Goal: Task Accomplishment & Management: Complete application form

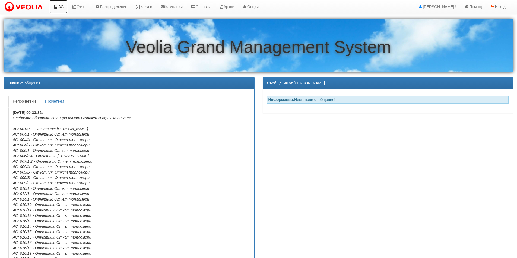
click at [59, 7] on link "АС" at bounding box center [58, 7] width 18 height 14
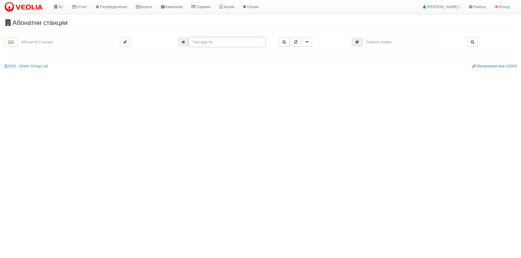
click at [207, 41] on input "number" at bounding box center [227, 41] width 76 height 9
type input "22275"
click at [284, 42] on icon "button" at bounding box center [284, 42] width 4 height 4
type input "134/4А - "ВЕОЛИЯ ЕНЕРДЖИ ВАРНА " ЕАД"
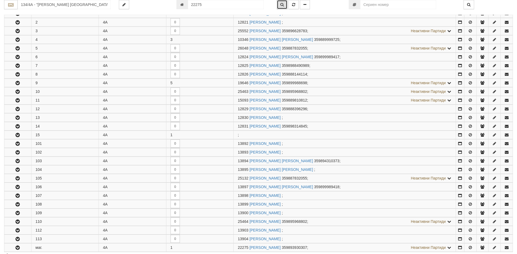
scroll to position [241, 0]
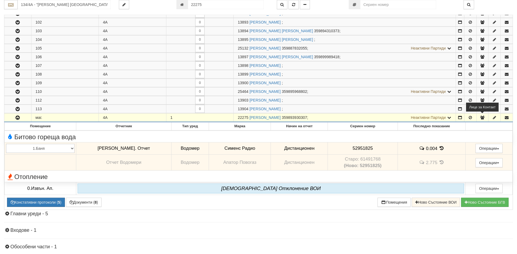
click at [481, 116] on icon "button" at bounding box center [482, 118] width 5 height 4
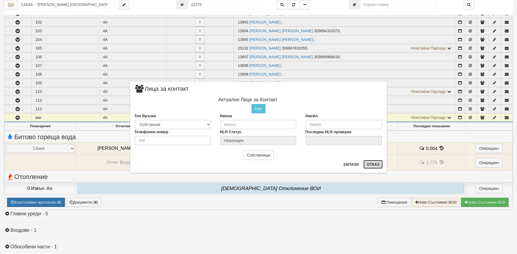
click at [377, 167] on button "Отказ" at bounding box center [372, 164] width 19 height 9
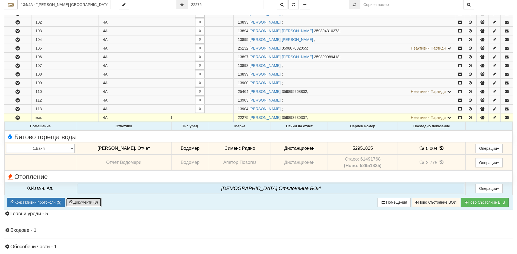
click at [79, 201] on button "Документи ( 8 )" at bounding box center [84, 202] width 36 height 9
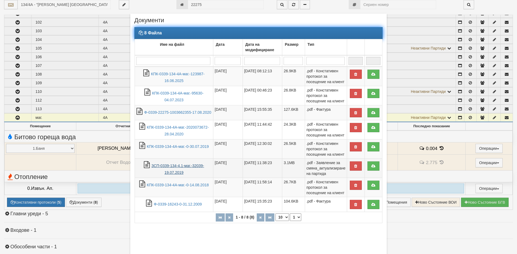
click at [166, 170] on link "ЗСП-0339-134-4.1-маг.-32039-19.07.2019" at bounding box center [177, 169] width 53 height 11
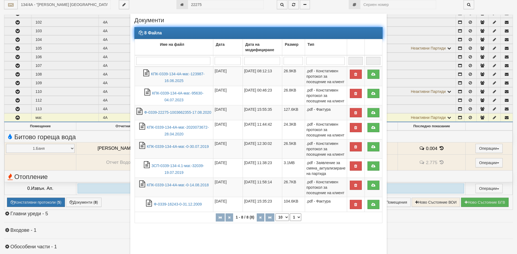
scroll to position [24, 0]
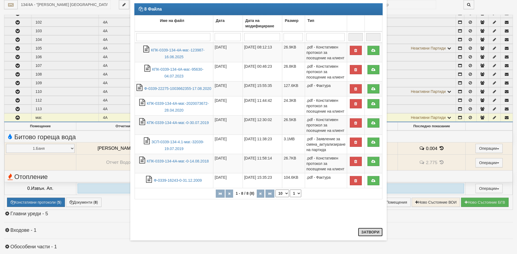
click at [364, 232] on button "Затвори" at bounding box center [370, 232] width 25 height 9
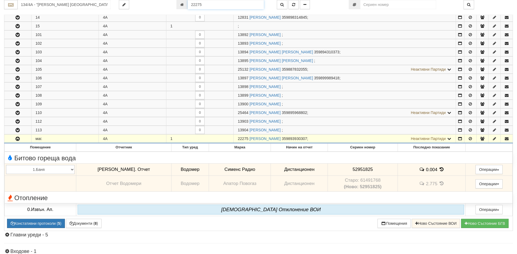
scroll to position [211, 0]
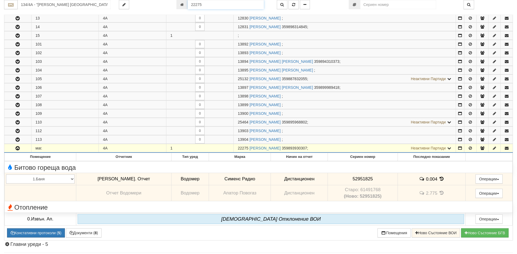
drag, startPoint x: 205, startPoint y: 4, endPoint x: 173, endPoint y: 4, distance: 31.7
click at [173, 4] on div "22275" at bounding box center [222, 4] width 100 height 9
type input "551"
type input "213/2 - "ТЕХЕМ СЪРВИСИС" ЕООД"
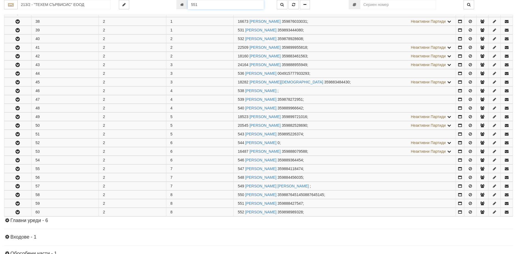
scroll to position [207, 0]
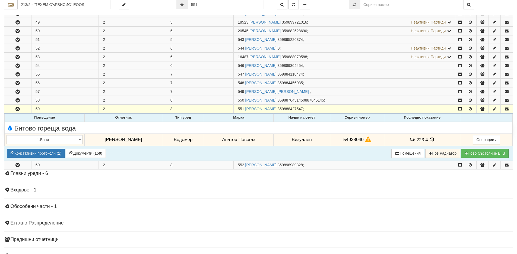
click at [429, 140] on icon at bounding box center [432, 140] width 6 height 5
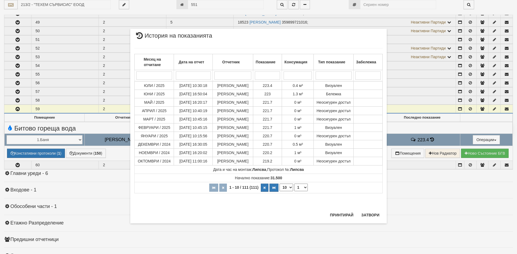
click at [260, 219] on div "× История на показанията Месец на отчитане Дата на отчет Отчетник Показание Кон…" at bounding box center [258, 126] width 256 height 195
click at [373, 213] on button "Затвори" at bounding box center [370, 215] width 25 height 9
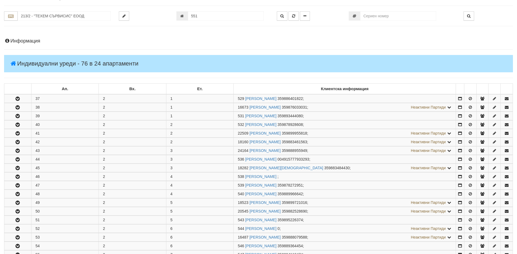
scroll to position [0, 0]
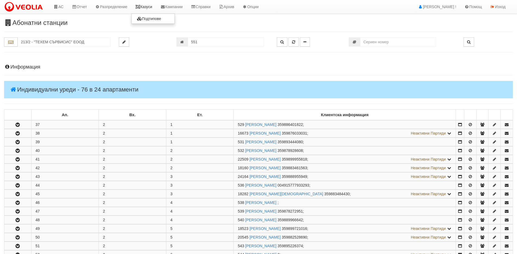
click at [146, 8] on link "Казуси" at bounding box center [143, 7] width 25 height 14
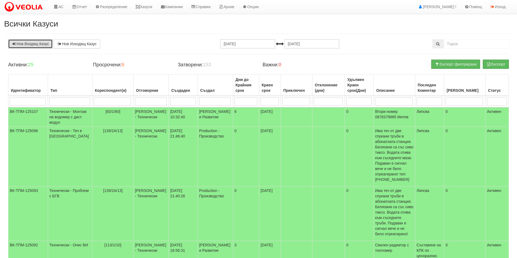
click at [23, 44] on link "Нов Входящ Казус" at bounding box center [30, 43] width 44 height 9
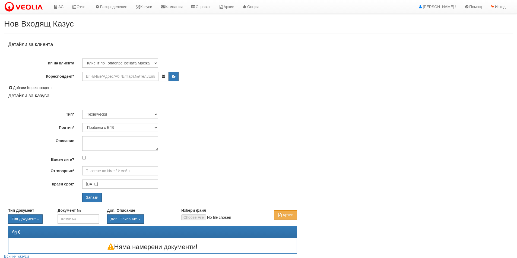
type input "Дончо Дончев - Технически"
click at [109, 78] on input "Кореспондент*" at bounding box center [120, 76] width 76 height 9
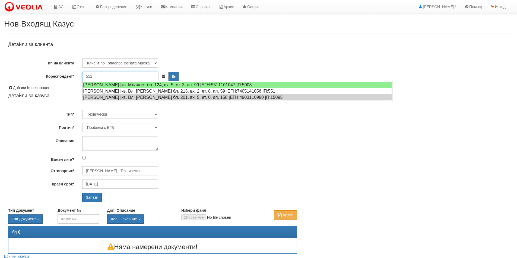
click at [93, 92] on div "ИВЕЛИНА НИКОЛОВА ТОДОРОВА |кв. Вл. Варненчик бл. 213, вх. 2, ет. 8, ап. 59 |ЕГН…" at bounding box center [237, 91] width 309 height 7
type input "ИВЕЛИНА НИКОЛОВА ТОДОРОВА"
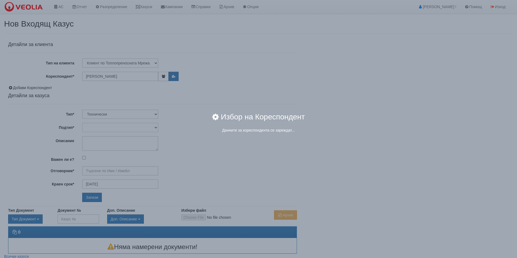
type input "Дончо Дончев - Технически"
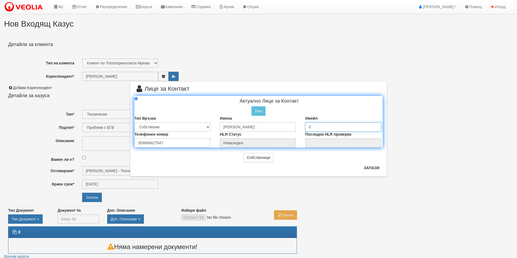
drag, startPoint x: 315, startPoint y: 127, endPoint x: 295, endPoint y: 126, distance: 19.9
click at [295, 126] on div "Тип Връзка Собственик Наемател Роднина Съсед Приятел Имена ИВЕЛИНА НИКОЛОВА ТОД…" at bounding box center [258, 124] width 256 height 16
drag, startPoint x: 286, startPoint y: 127, endPoint x: 174, endPoint y: 116, distance: 111.8
click at [174, 116] on div "Тип Връзка Собственик Наемател Роднина Съсед Приятел Имена ИВЕЛИНА НИКОЛОВА ТОД…" at bounding box center [258, 124] width 256 height 16
click at [258, 111] on button "Нов" at bounding box center [258, 111] width 14 height 9
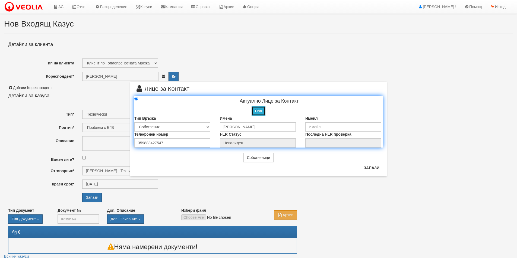
radio input "true"
click at [232, 128] on input "text" at bounding box center [258, 127] width 76 height 9
type input "[PERSON_NAME]"
click at [144, 143] on input "number" at bounding box center [172, 143] width 76 height 9
click at [146, 142] on input "number" at bounding box center [172, 143] width 76 height 9
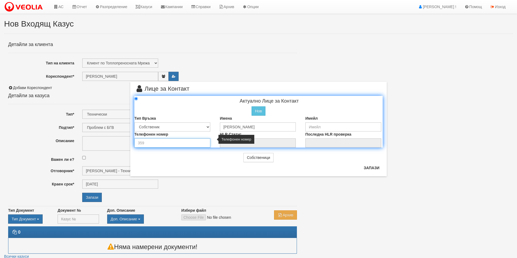
paste input "0888427547"
type input "0888427547"
click at [373, 170] on button "Запази" at bounding box center [371, 168] width 22 height 9
type input "[PERSON_NAME]"
radio input "true"
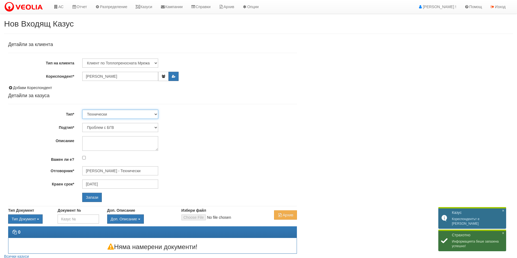
click at [156, 115] on select "Технически ФТС Търговски Административен Производствен Експлоатационен Финансов…" at bounding box center [120, 114] width 76 height 9
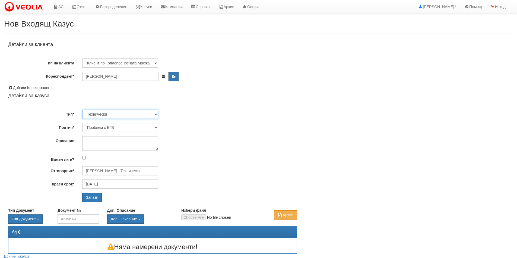
select select "1"
click at [82, 110] on select "Технически ФТС Търговски Административен Производствен Експлоатационен Финансов…" at bounding box center [120, 114] width 76 height 9
type input "[DATE]"
type input "[PERSON_NAME] и Развитие"
click at [156, 129] on select "Заявление за смяна на партида Заявление за равни месечни вноски Разпределение о…" at bounding box center [120, 127] width 76 height 9
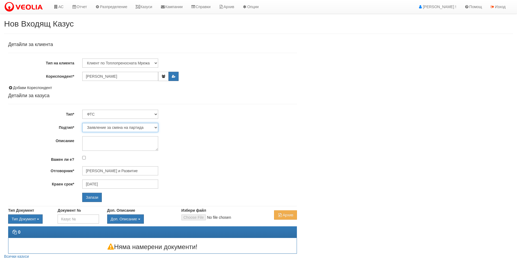
select select "Разпределение относно БГВ"
click at [82, 123] on select "Заявление за смяна на партида Заявление за равни месечни вноски Разпределение о…" at bounding box center [120, 127] width 76 height 9
type input "[PERSON_NAME] и Развитие"
click at [91, 144] on textarea "Описание" at bounding box center [120, 143] width 76 height 15
type textarea "и"
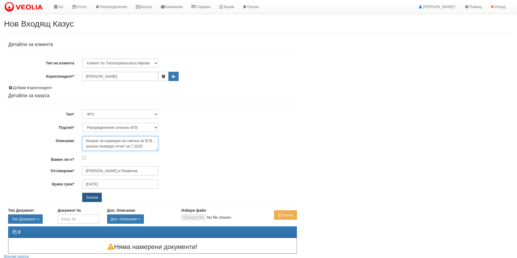
type textarea "Искане за корекция на сметка за БГВ - грешно въведен отчет за 7.2025"
click at [87, 199] on input "Запази" at bounding box center [92, 197] width 20 height 9
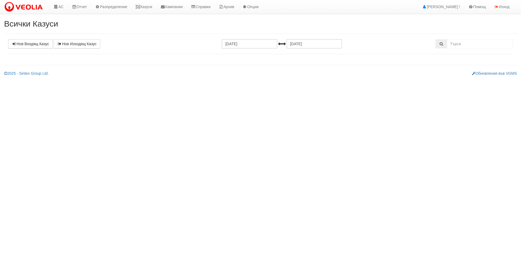
select select "1"
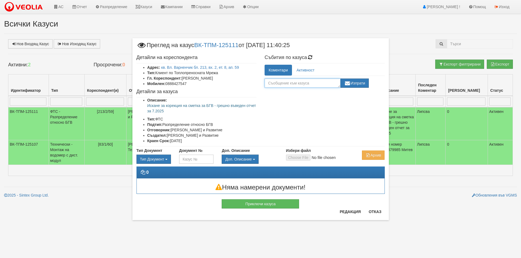
click at [280, 84] on textarea at bounding box center [302, 83] width 76 height 9
drag, startPoint x: 358, startPoint y: 85, endPoint x: 296, endPoint y: 81, distance: 61.7
click at [296, 81] on div "Изпратено на Техем Изпрати" at bounding box center [316, 83] width 104 height 9
click at [306, 82] on textarea "Изпратено на Техем" at bounding box center [302, 83] width 76 height 9
type textarea "Изпратено на Техем за обработка"
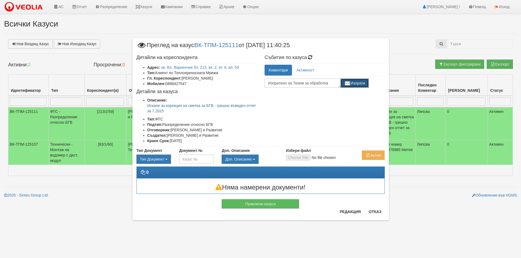
click at [349, 84] on icon "button" at bounding box center [347, 84] width 7 height 4
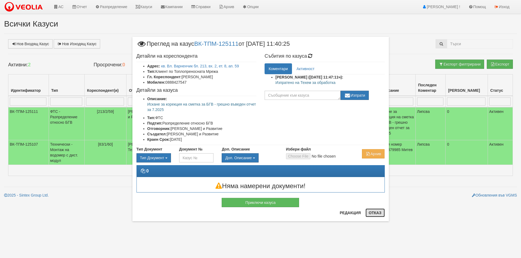
drag, startPoint x: 376, startPoint y: 213, endPoint x: 372, endPoint y: 210, distance: 4.8
click at [375, 213] on button "Отказ" at bounding box center [374, 213] width 19 height 9
